Goal: Task Accomplishment & Management: Manage account settings

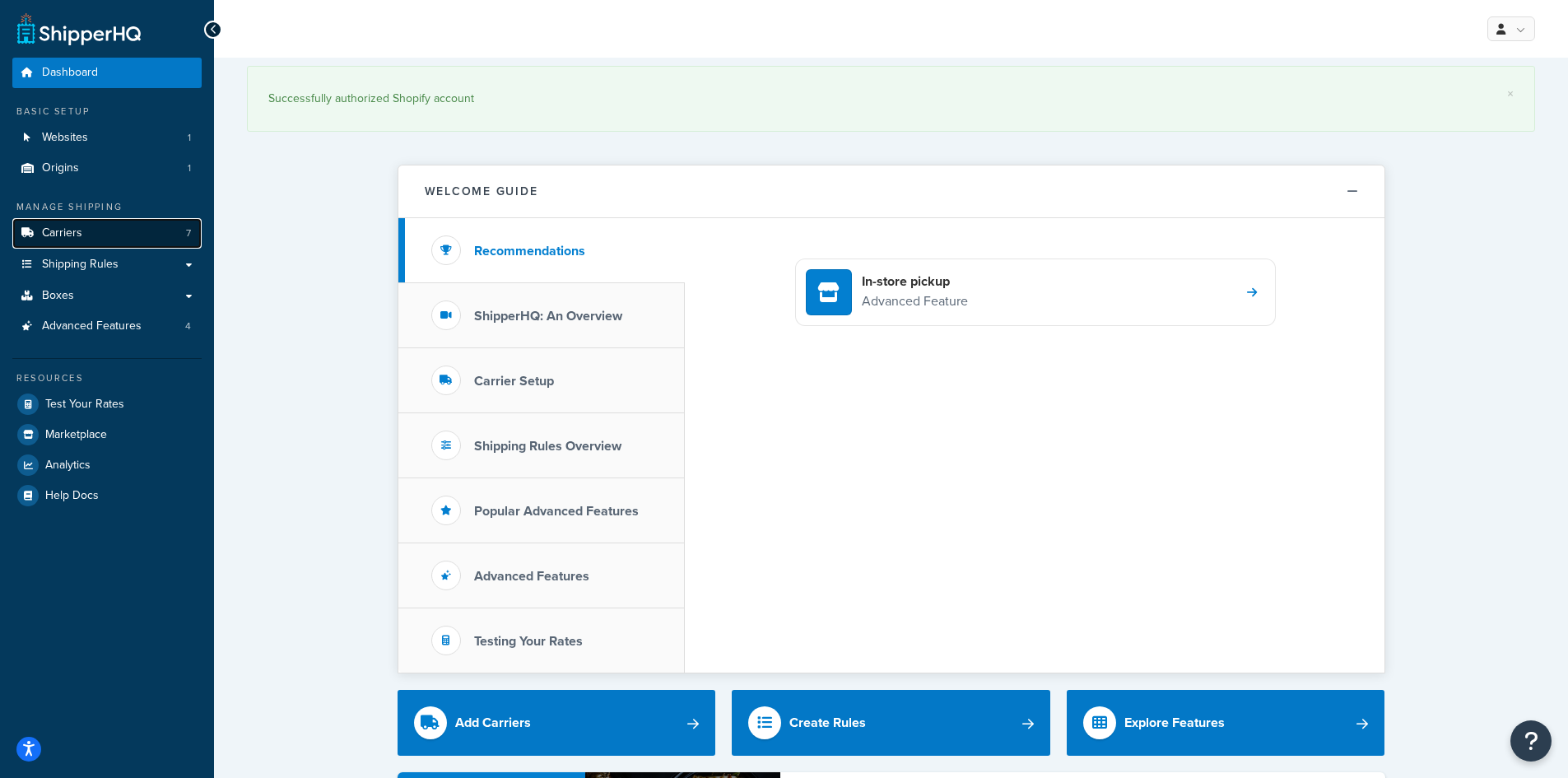
click at [55, 233] on span "Carriers" at bounding box center [62, 233] width 40 height 14
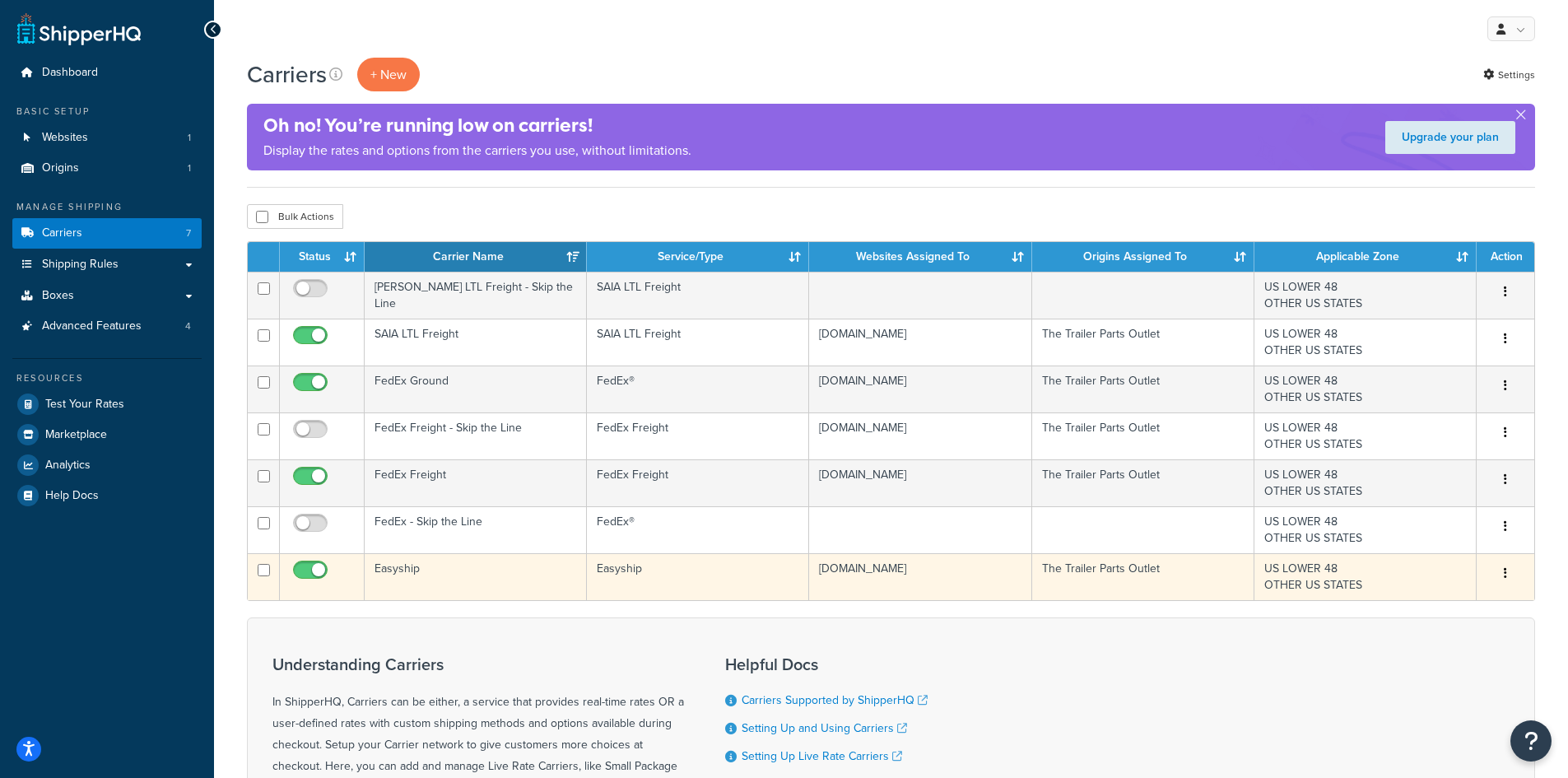
click at [437, 575] on td "Easyship" at bounding box center [475, 576] width 222 height 47
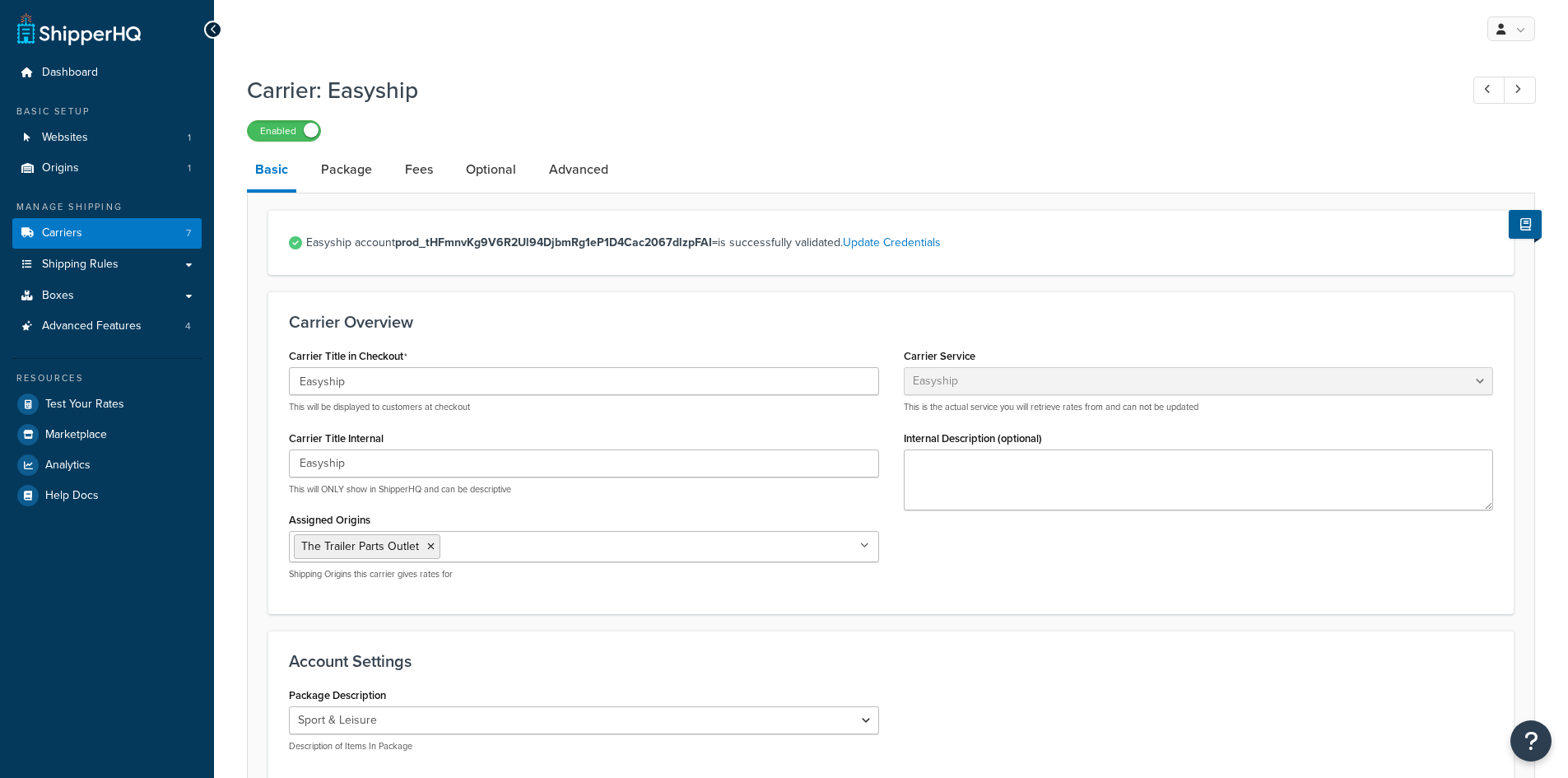
select select "easyship"
select select "sport_leisure"
click at [413, 161] on link "Fees" at bounding box center [419, 169] width 44 height 39
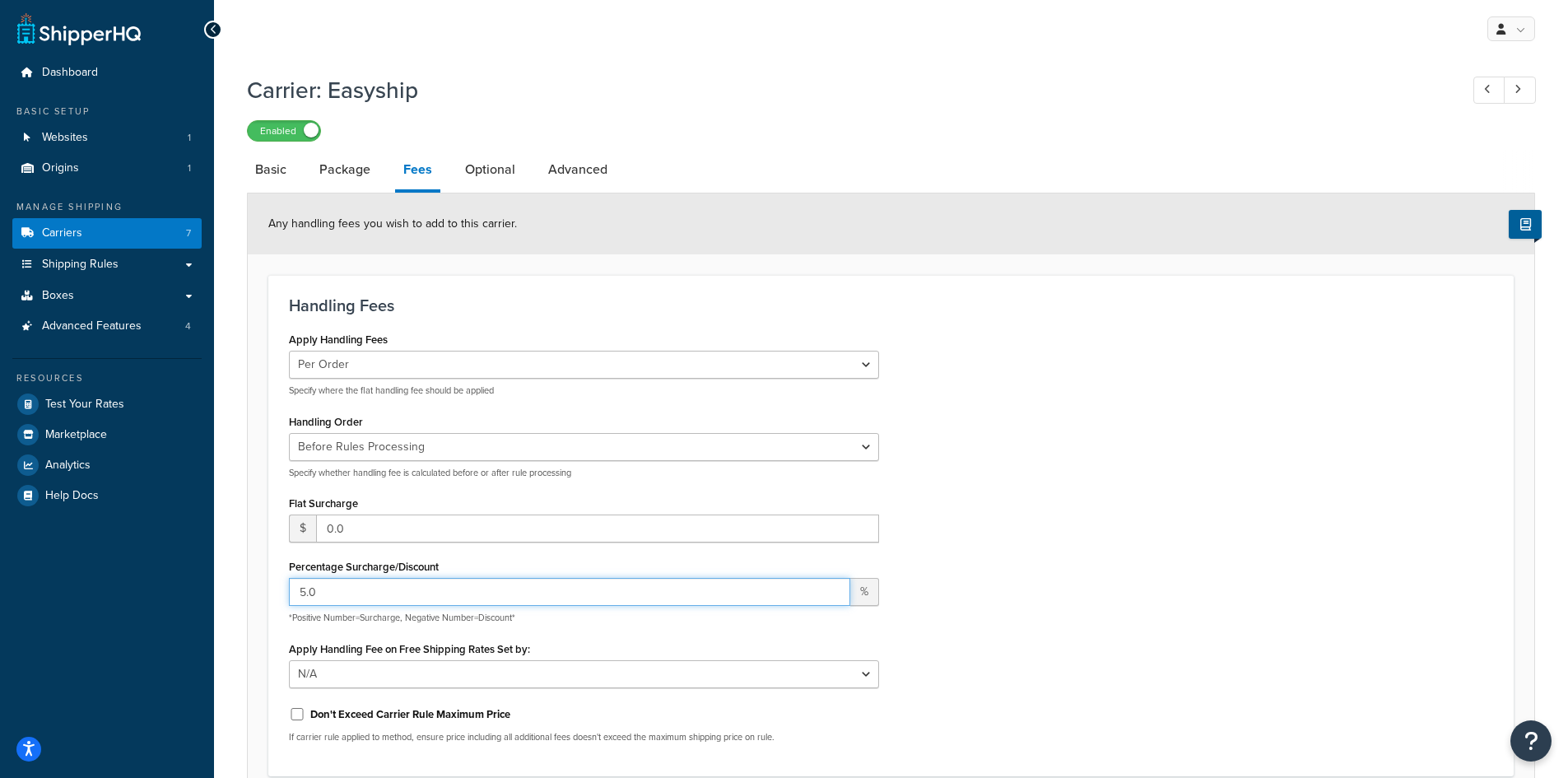
click at [404, 604] on input "5.0" at bounding box center [569, 591] width 562 height 28
click at [406, 598] on input "5.0" at bounding box center [569, 591] width 562 height 28
type input "8"
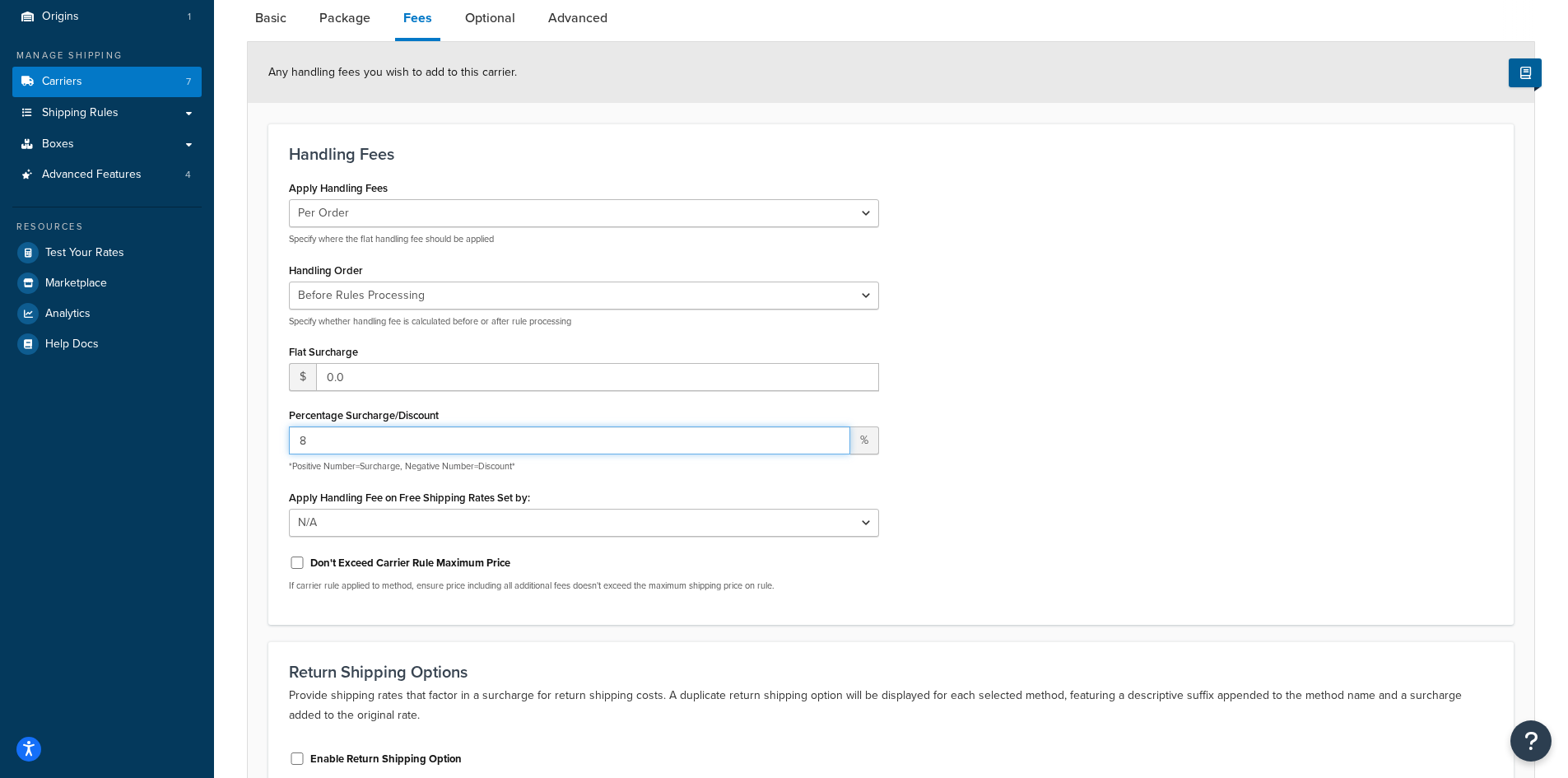
scroll to position [330, 0]
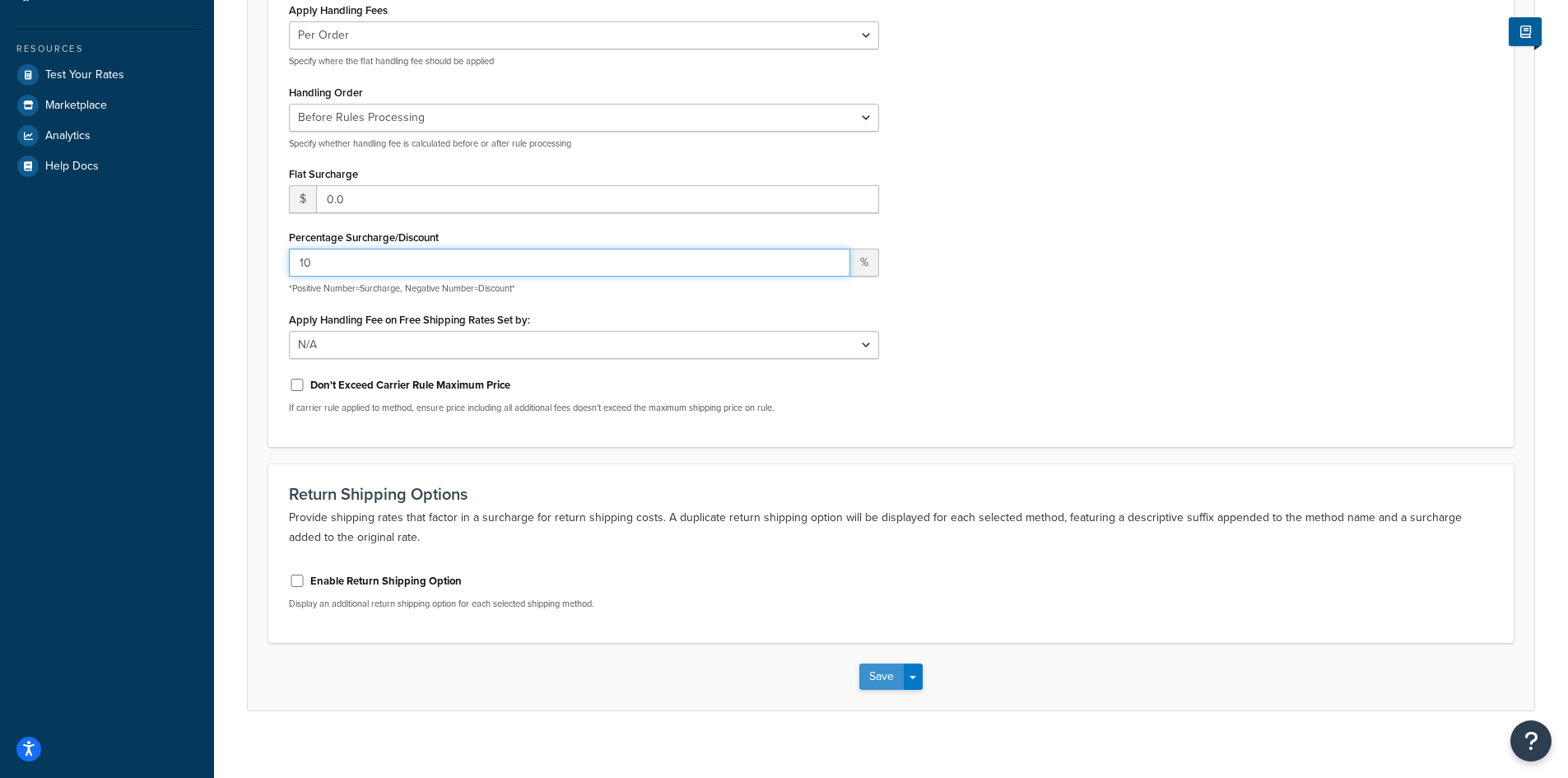
type input "10"
click at [873, 678] on button "Save" at bounding box center [882, 675] width 44 height 26
